Goal: Information Seeking & Learning: Learn about a topic

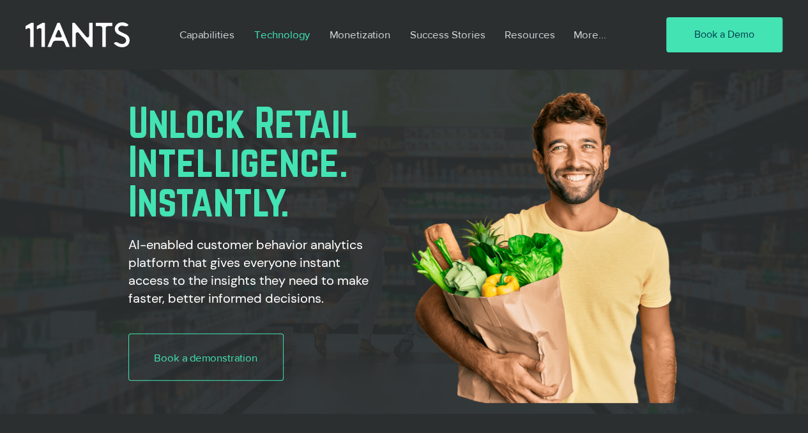
click at [296, 33] on p "Technology" at bounding box center [281, 34] width 68 height 29
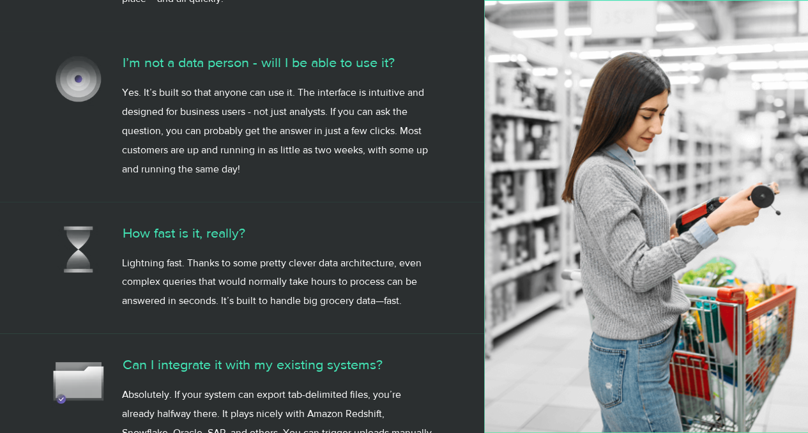
scroll to position [2746, 0]
